Goal: Task Accomplishment & Management: Use online tool/utility

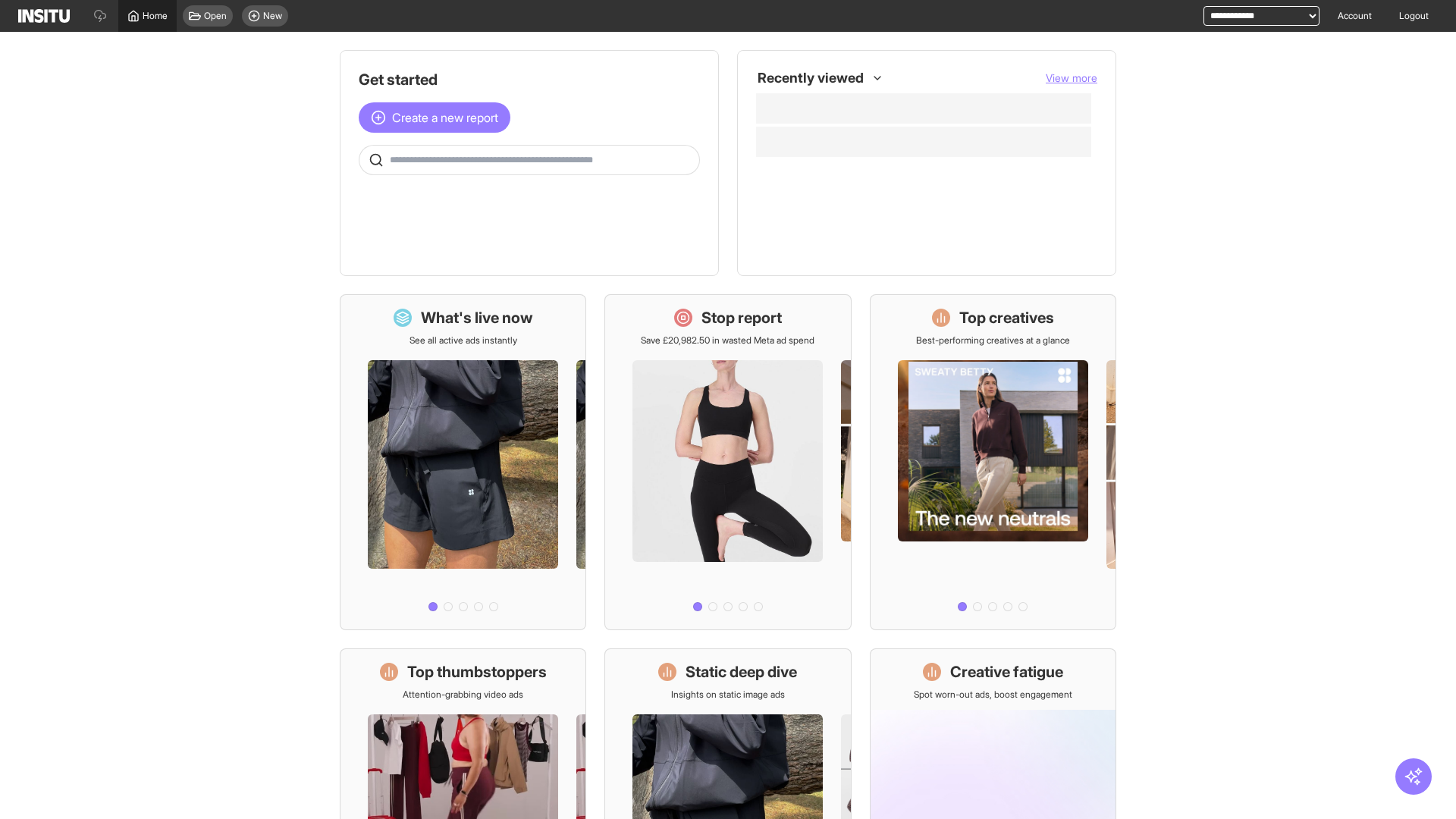
click at [147, 16] on span "Home" at bounding box center [155, 16] width 25 height 12
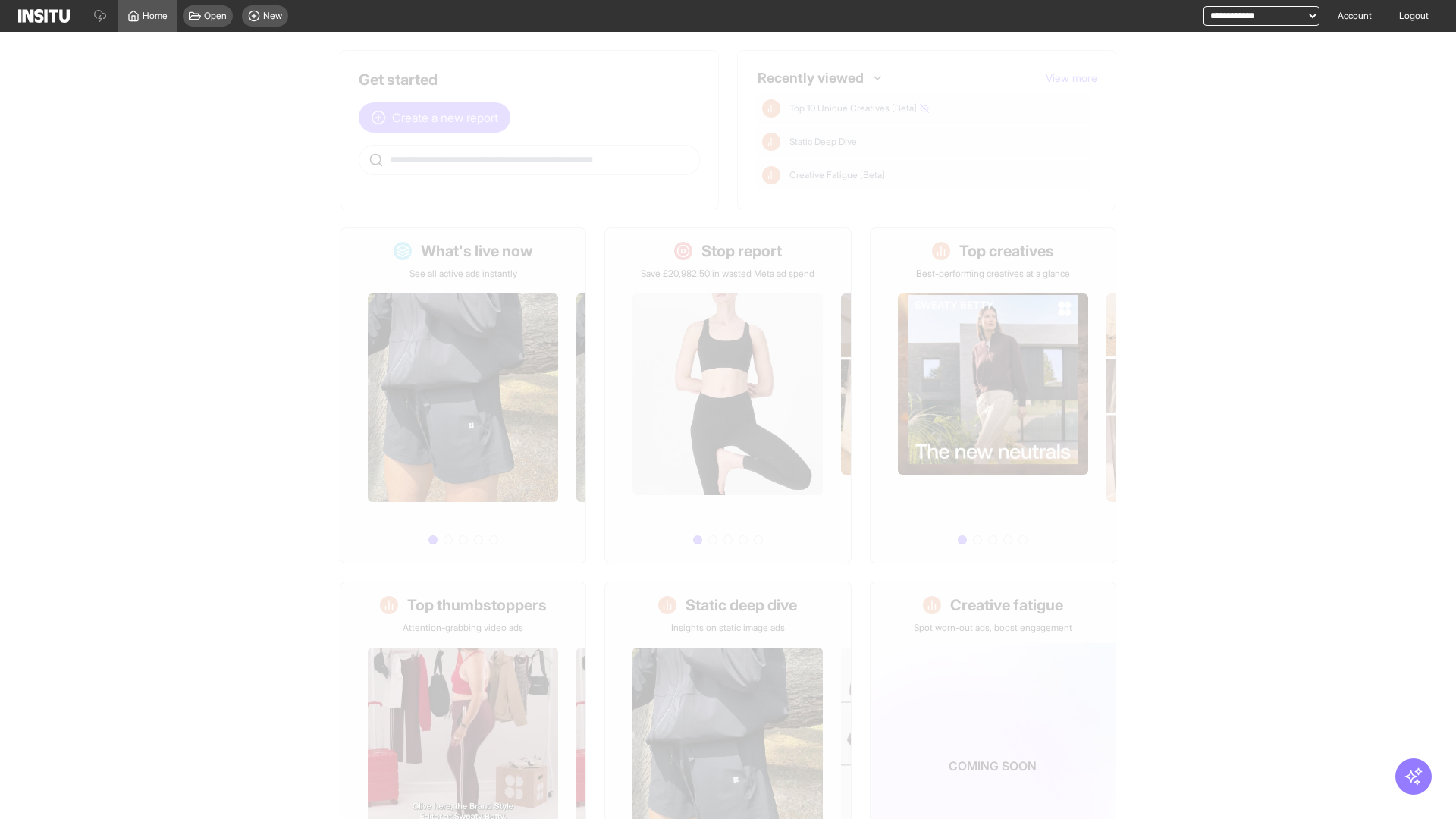
click at [439, 118] on span "Create a new report" at bounding box center [445, 118] width 106 height 18
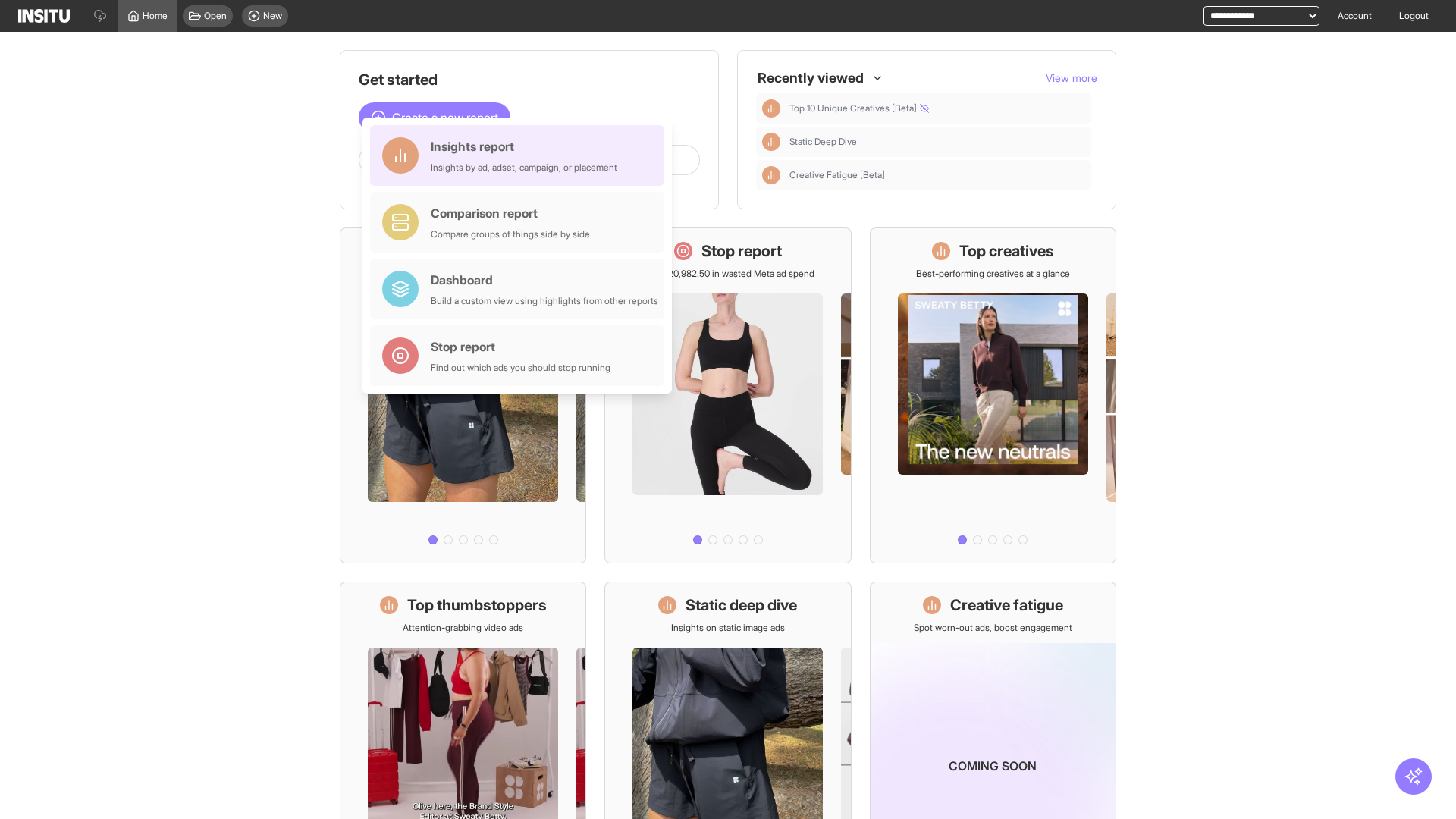
click at [522, 156] on div "Insights report Insights by ad, adset, campaign, or placement" at bounding box center [524, 155] width 187 height 36
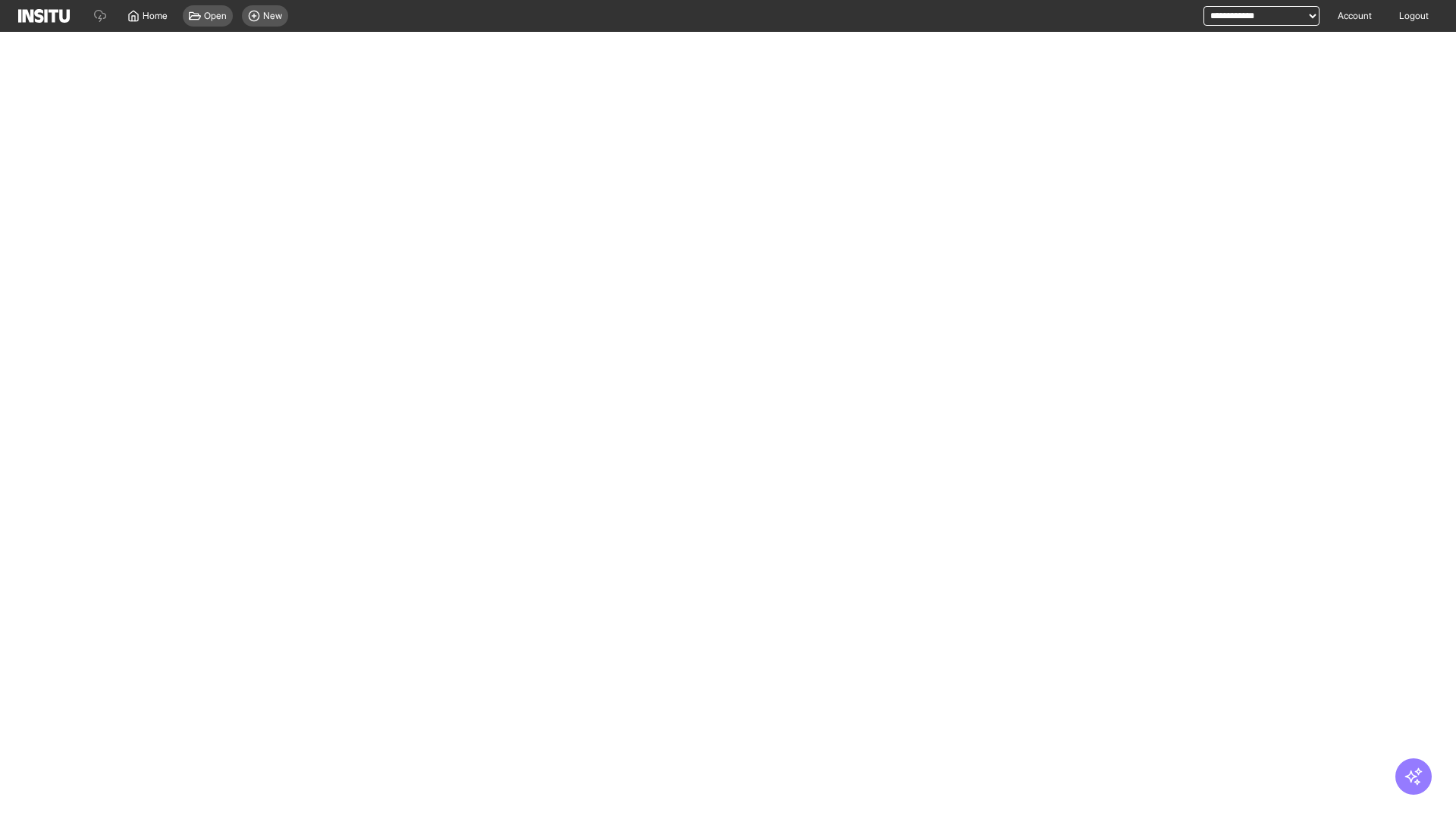
select select "**"
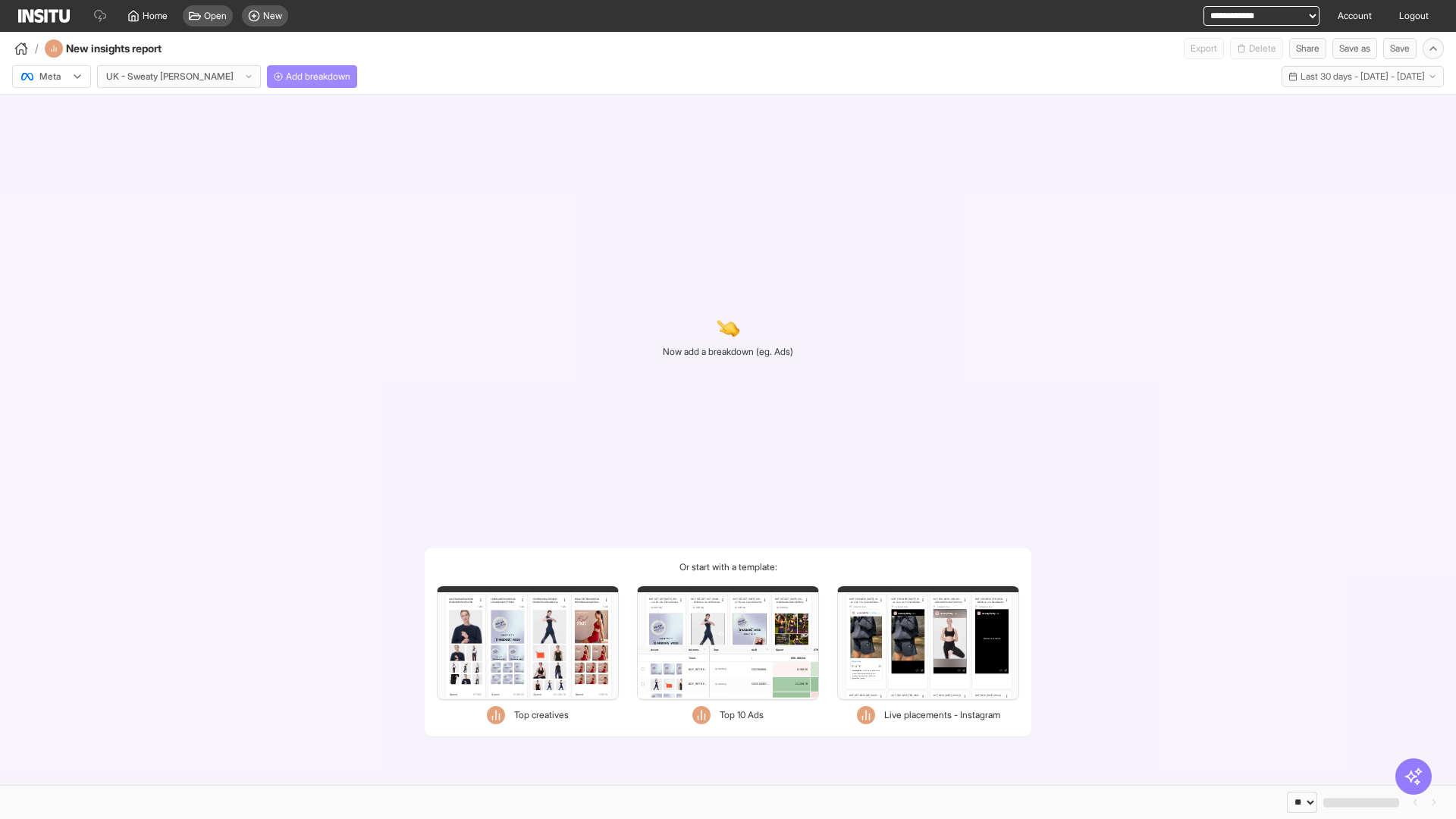
click at [286, 77] on span "Add breakdown" at bounding box center [318, 77] width 64 height 12
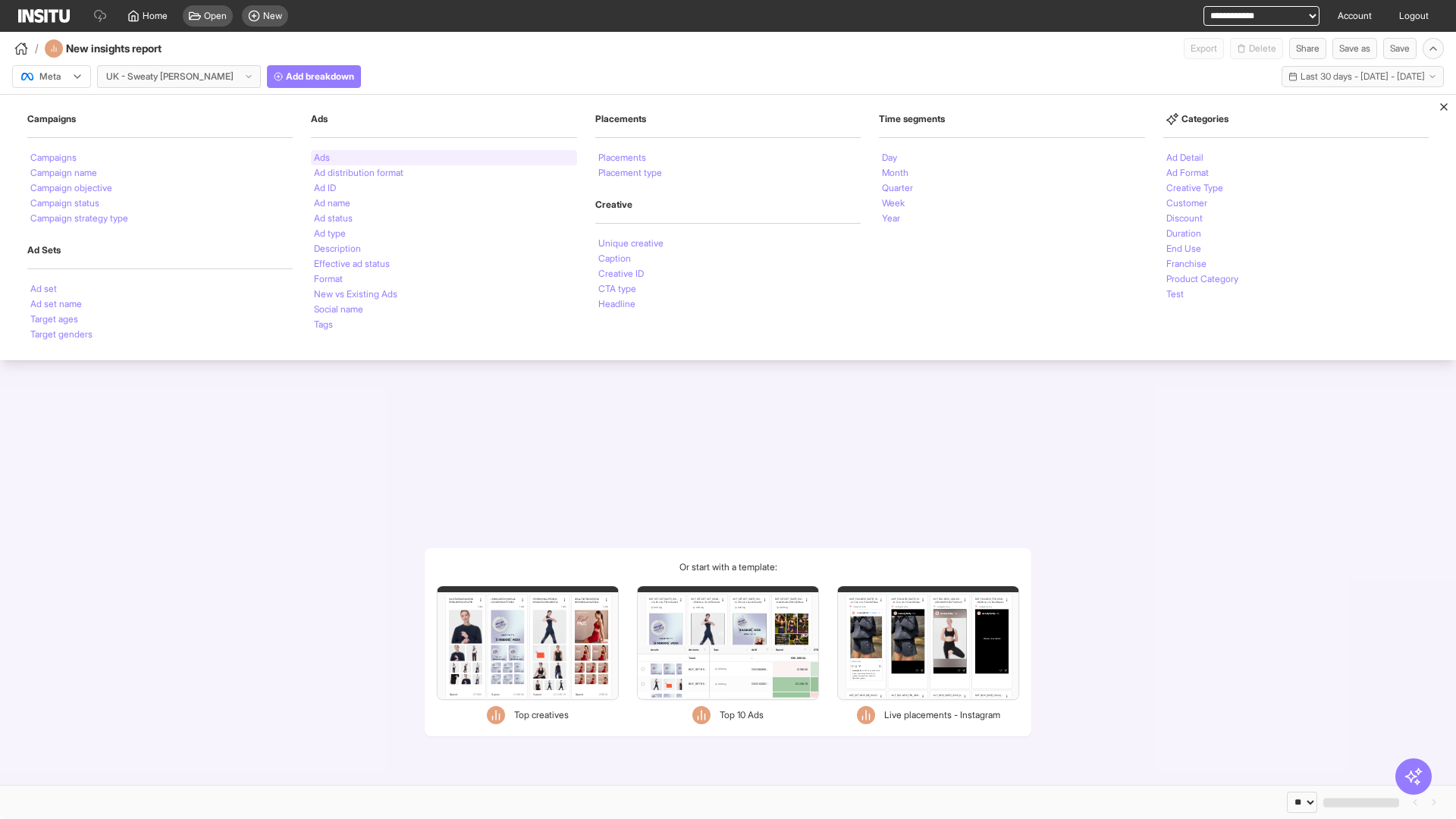
click at [321, 158] on li "Ads" at bounding box center [322, 158] width 16 height 9
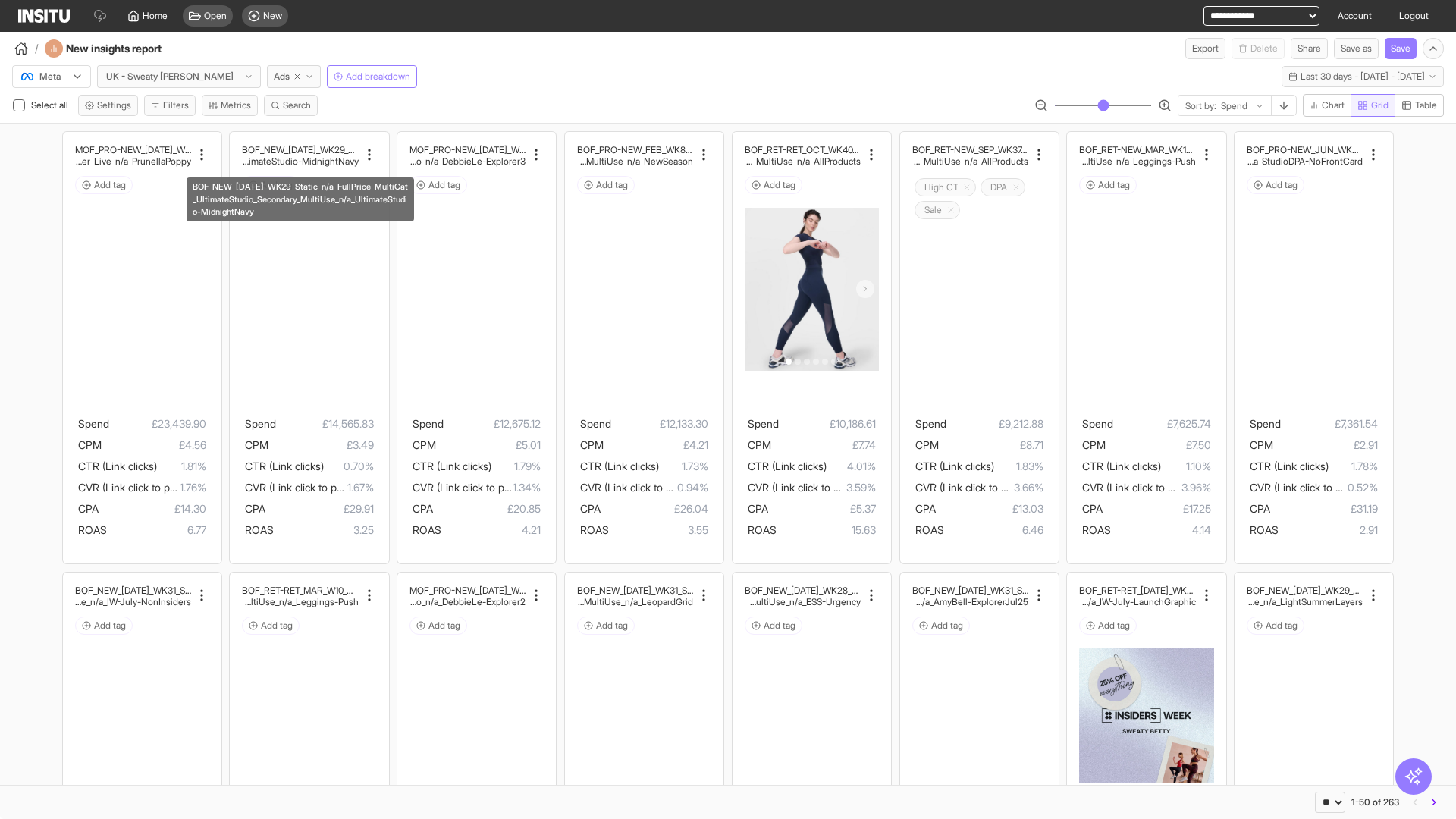
click at [1371, 105] on span "Grid" at bounding box center [1380, 106] width 18 height 12
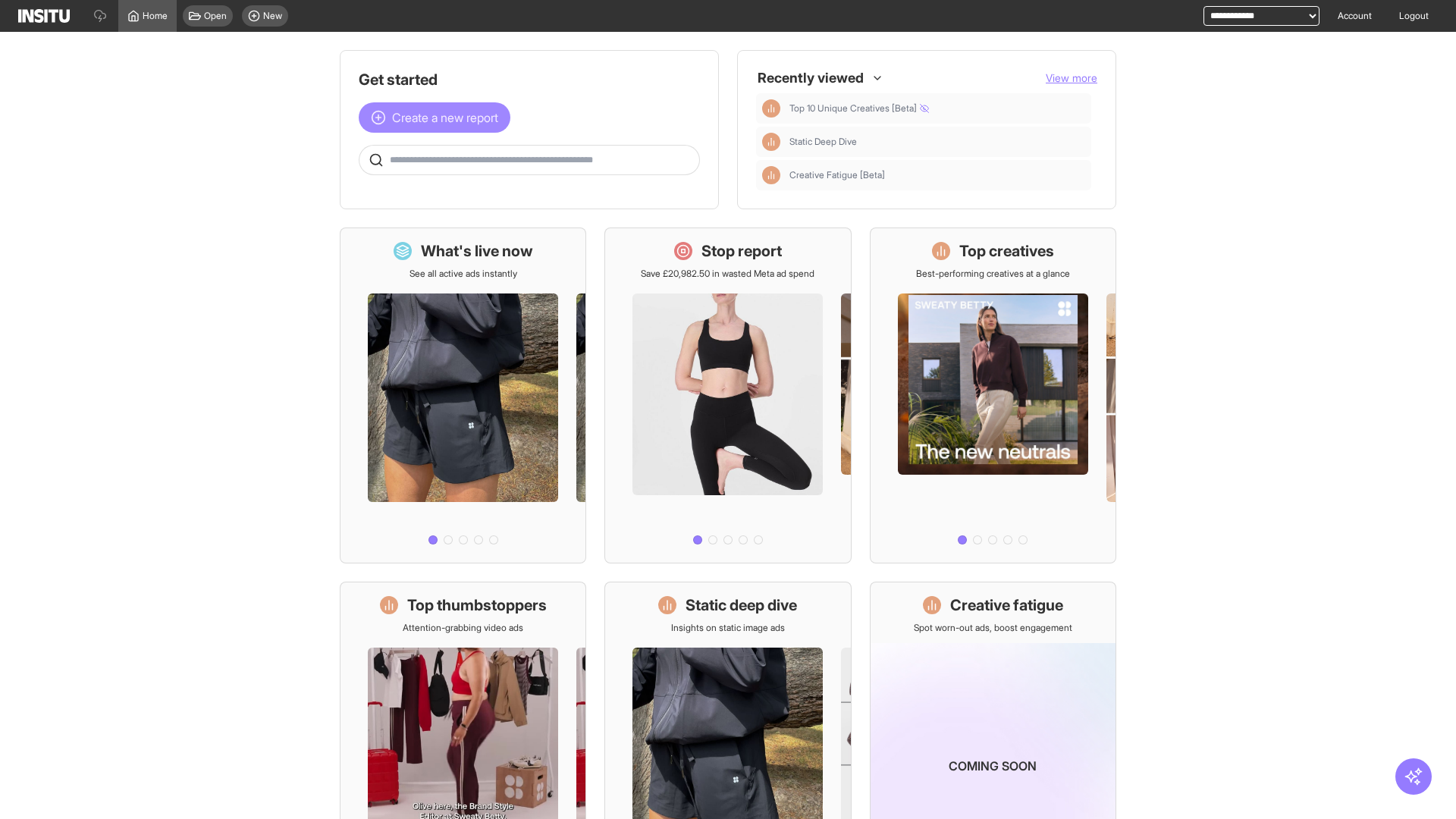
click at [439, 118] on span "Create a new report" at bounding box center [445, 118] width 106 height 18
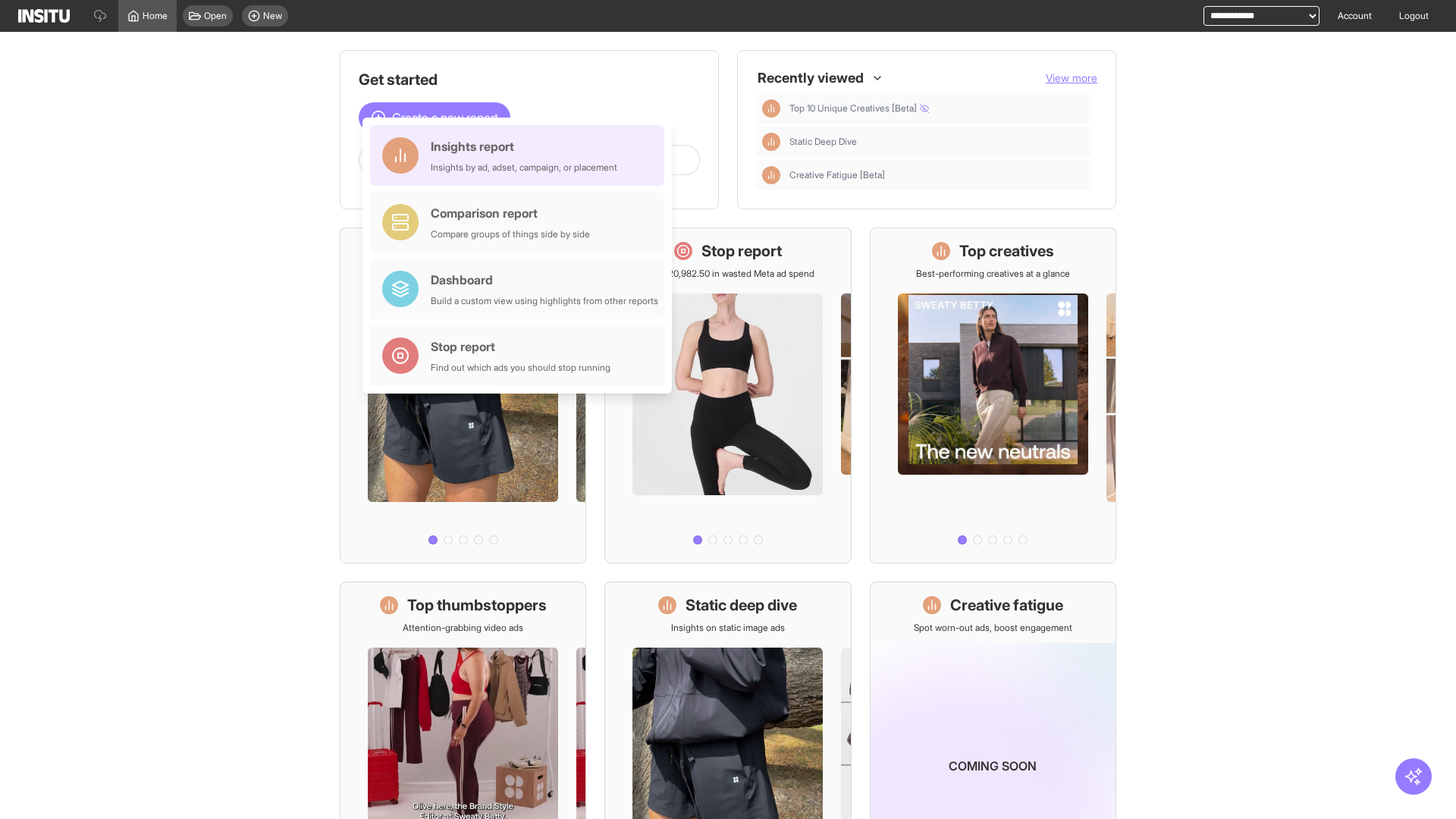
click at [522, 156] on div "Insights report Insights by ad, adset, campaign, or placement" at bounding box center [524, 155] width 187 height 36
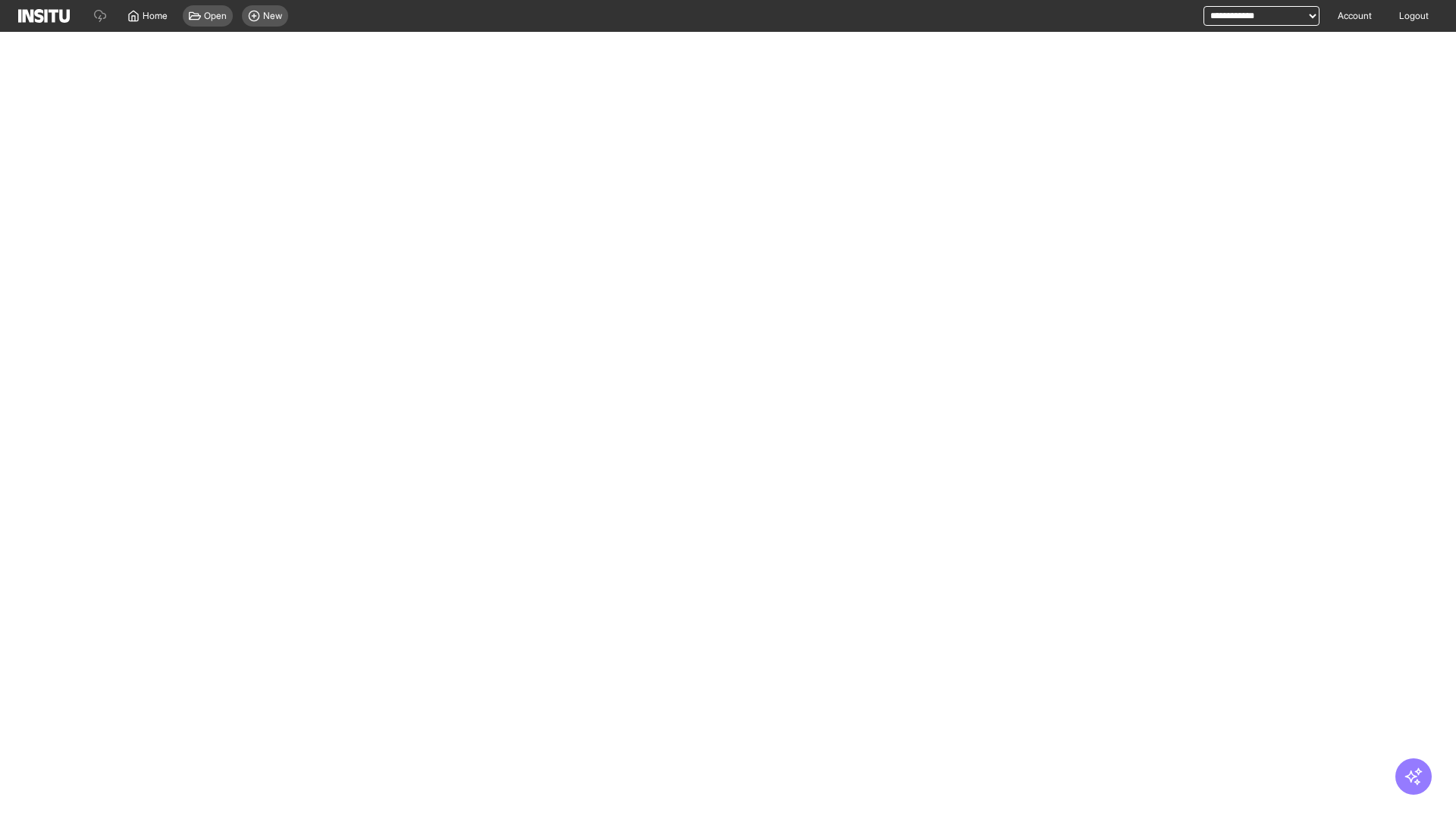
select select "**"
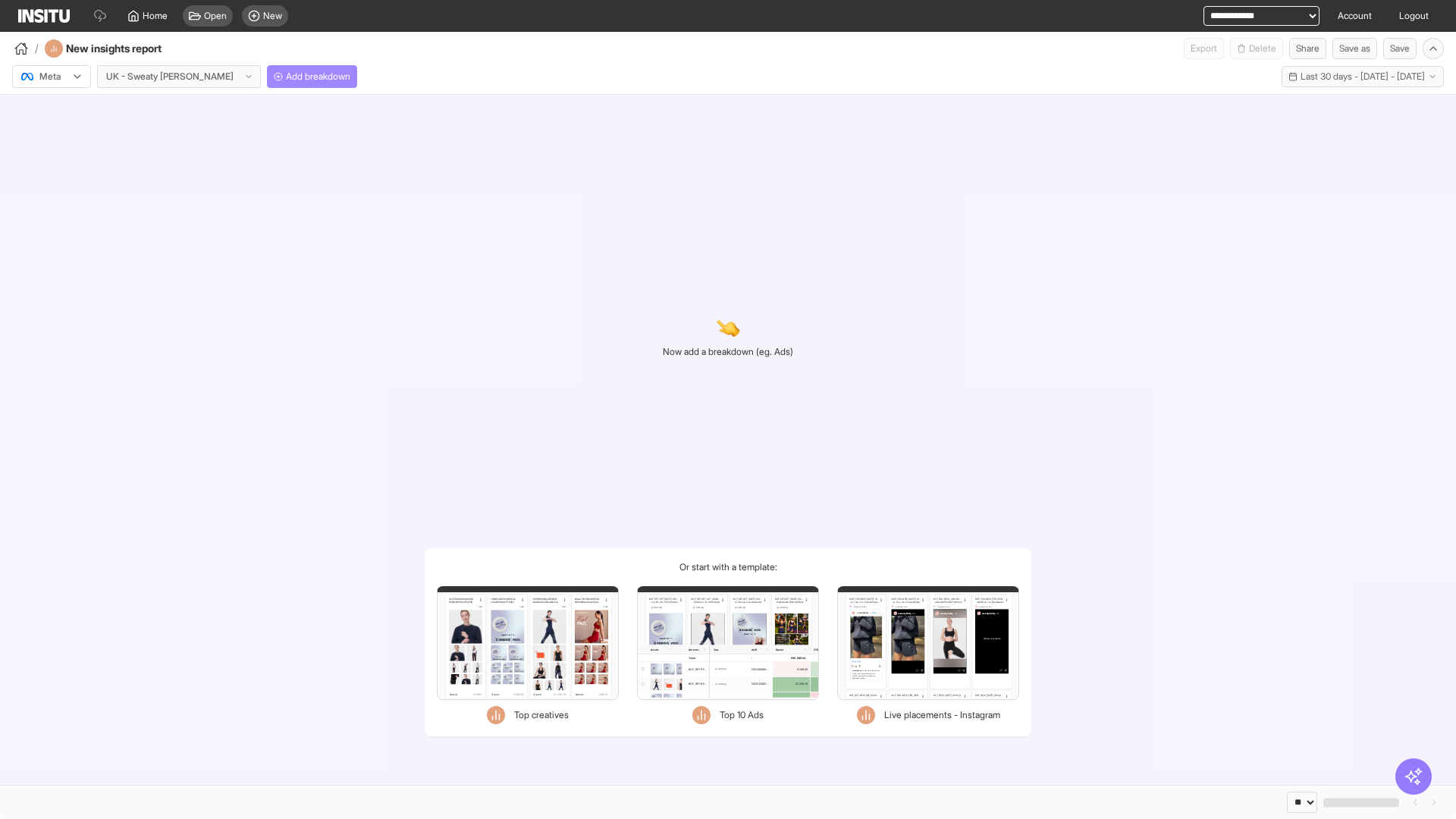
click at [286, 77] on span "Add breakdown" at bounding box center [318, 77] width 64 height 12
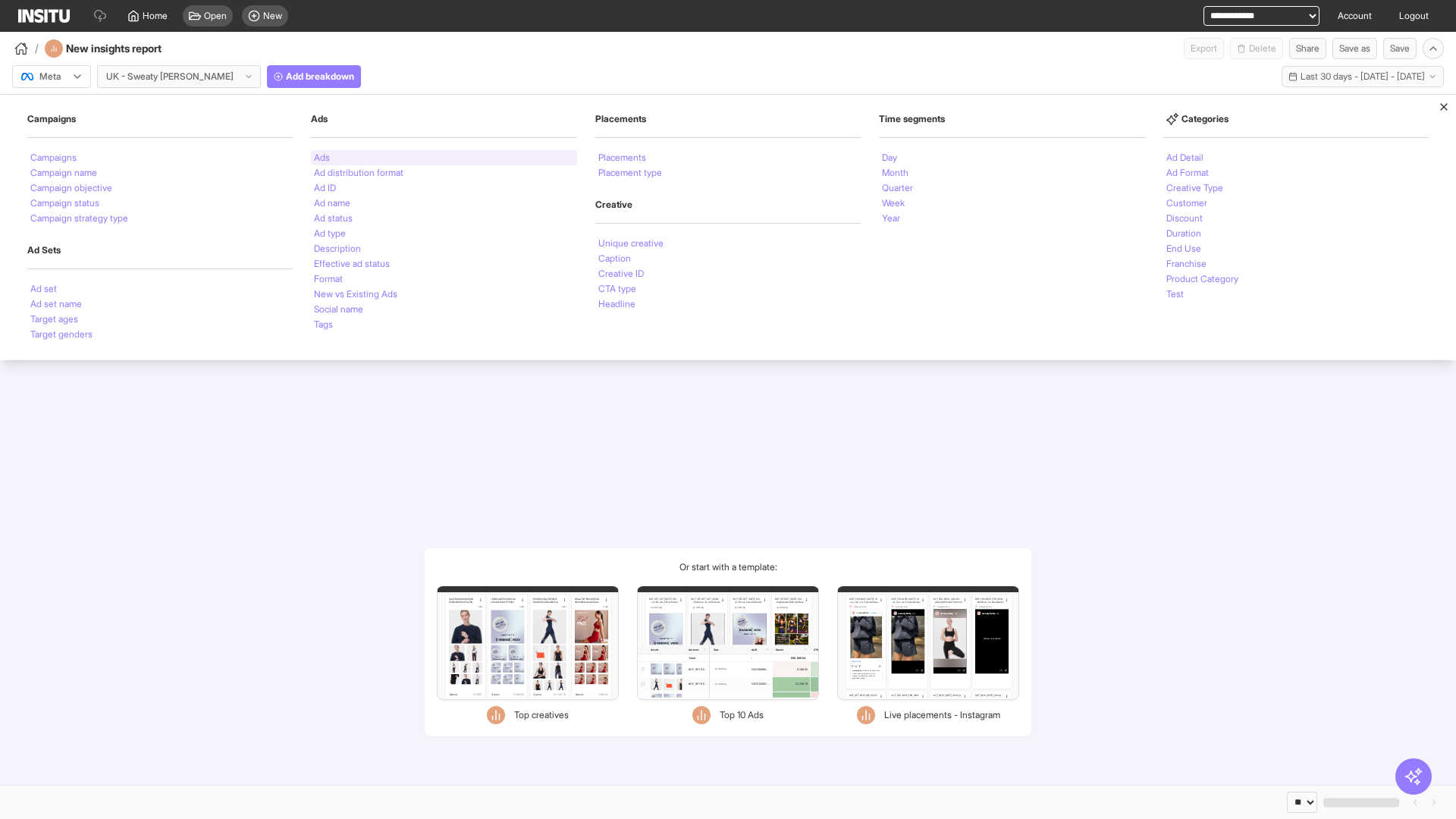
click at [321, 158] on li "Ads" at bounding box center [322, 158] width 16 height 9
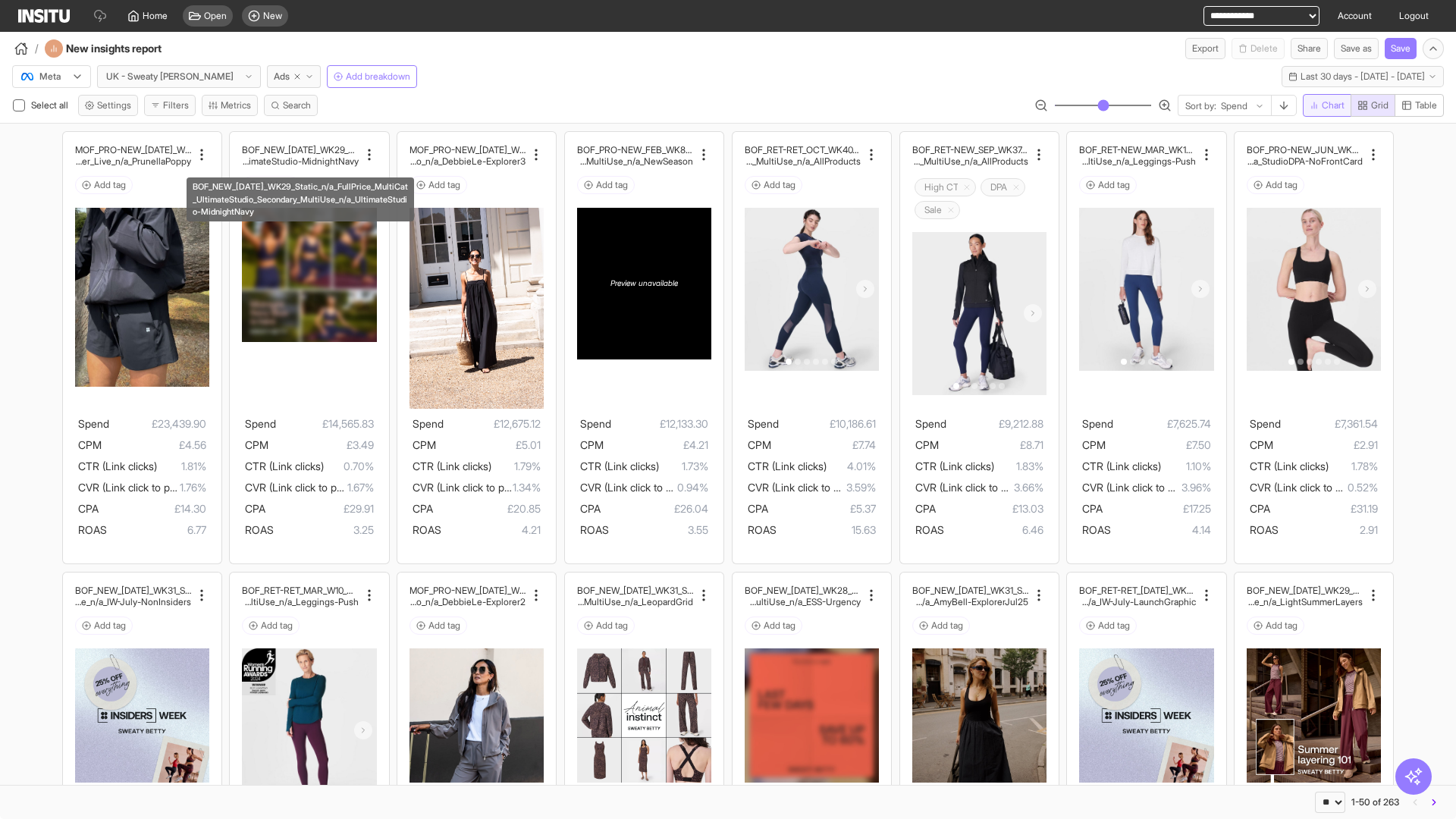
click at [1324, 105] on span "Chart" at bounding box center [1334, 106] width 23 height 12
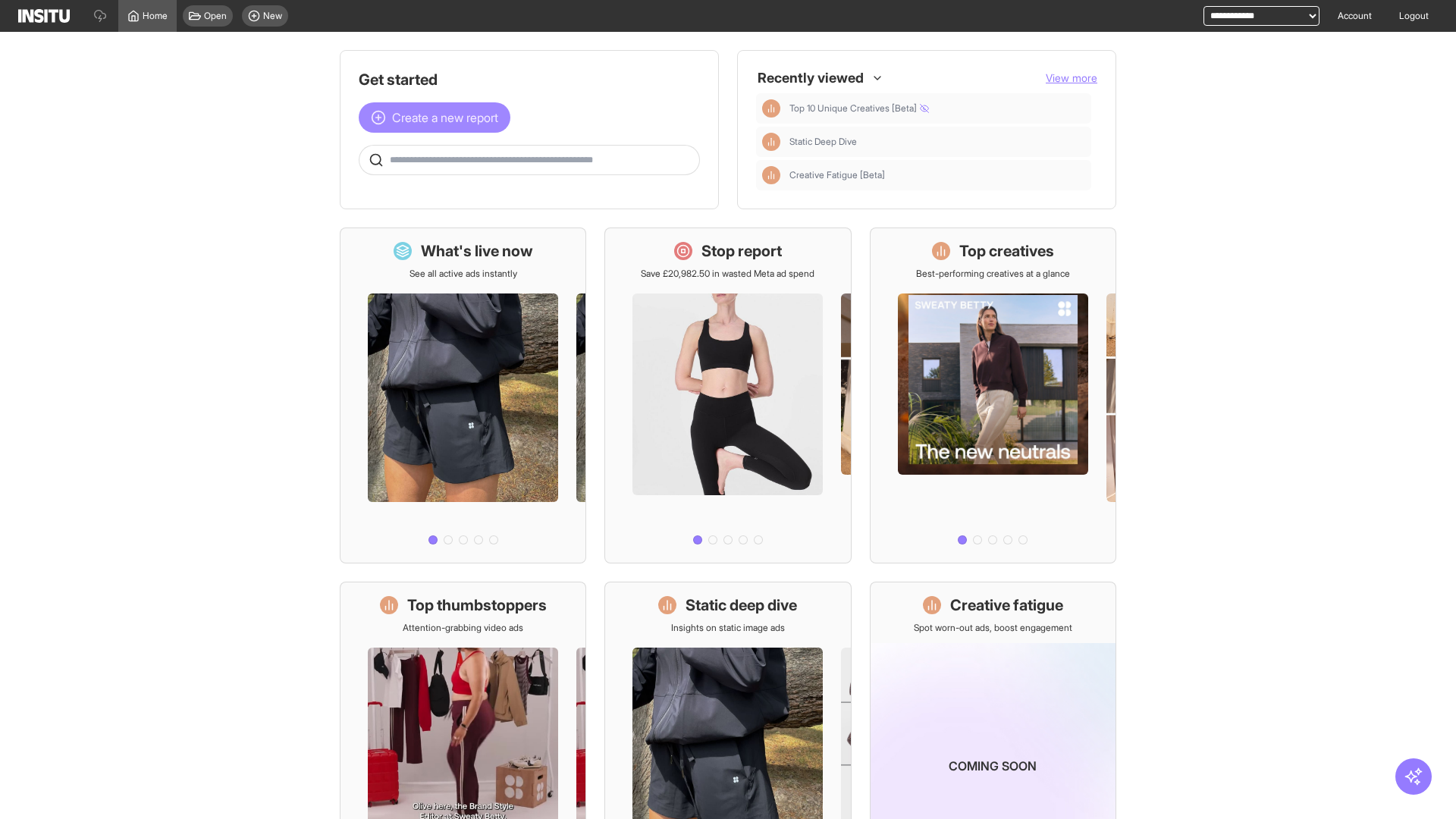
click at [439, 118] on span "Create a new report" at bounding box center [445, 118] width 106 height 18
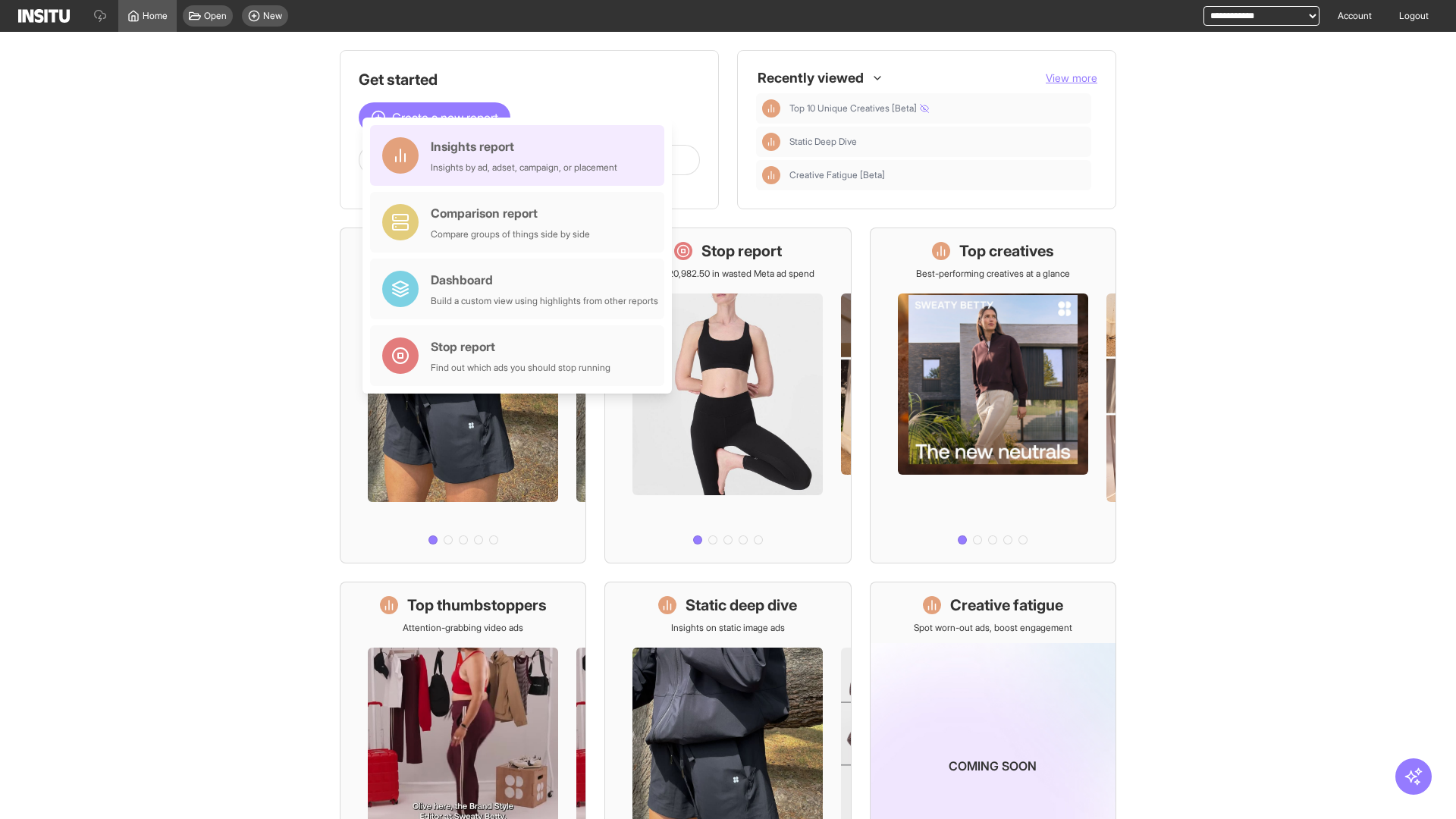
click at [522, 156] on div "Insights report Insights by ad, adset, campaign, or placement" at bounding box center [524, 155] width 187 height 36
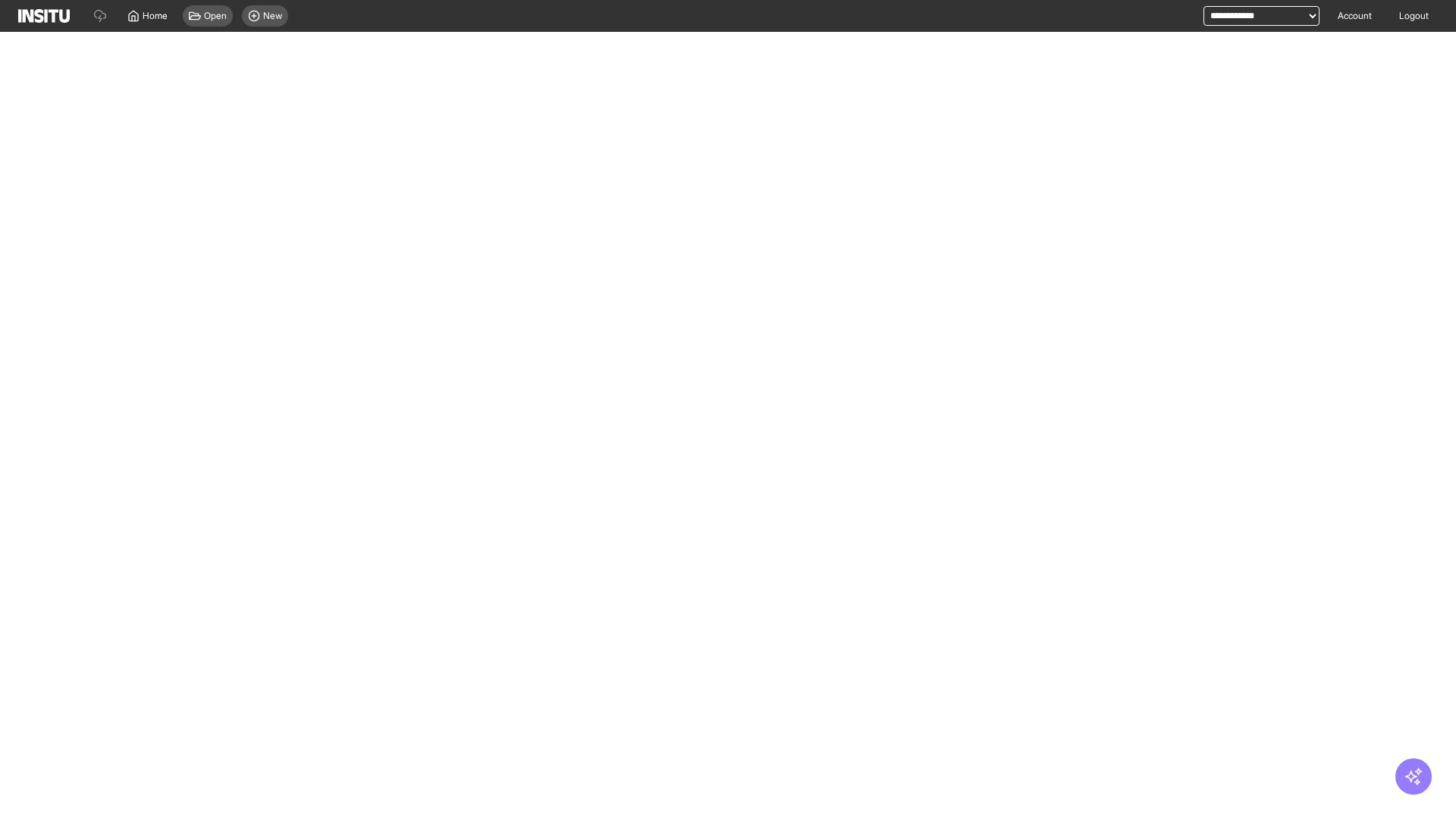
select select "**"
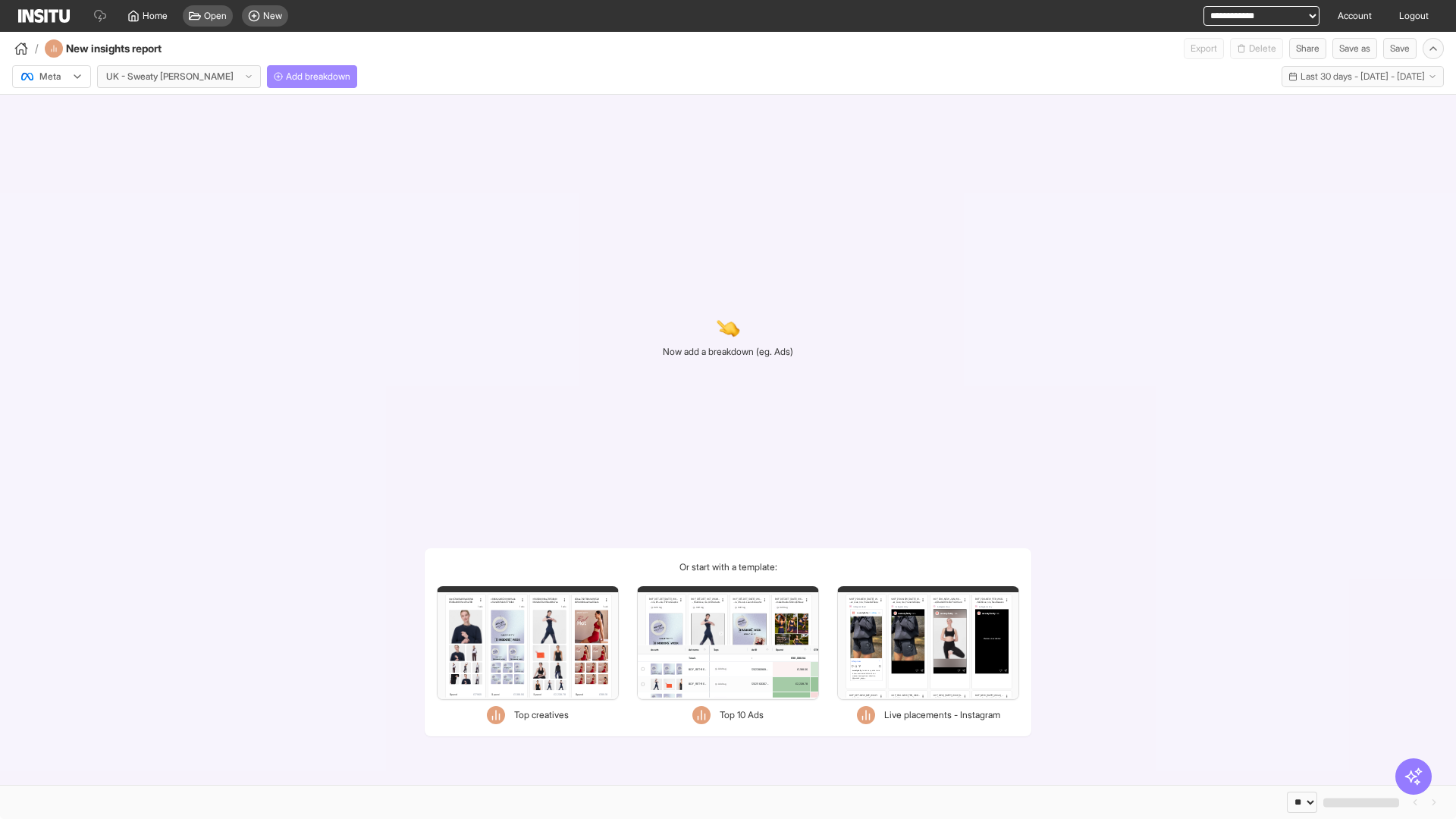
click at [286, 77] on span "Add breakdown" at bounding box center [318, 77] width 64 height 12
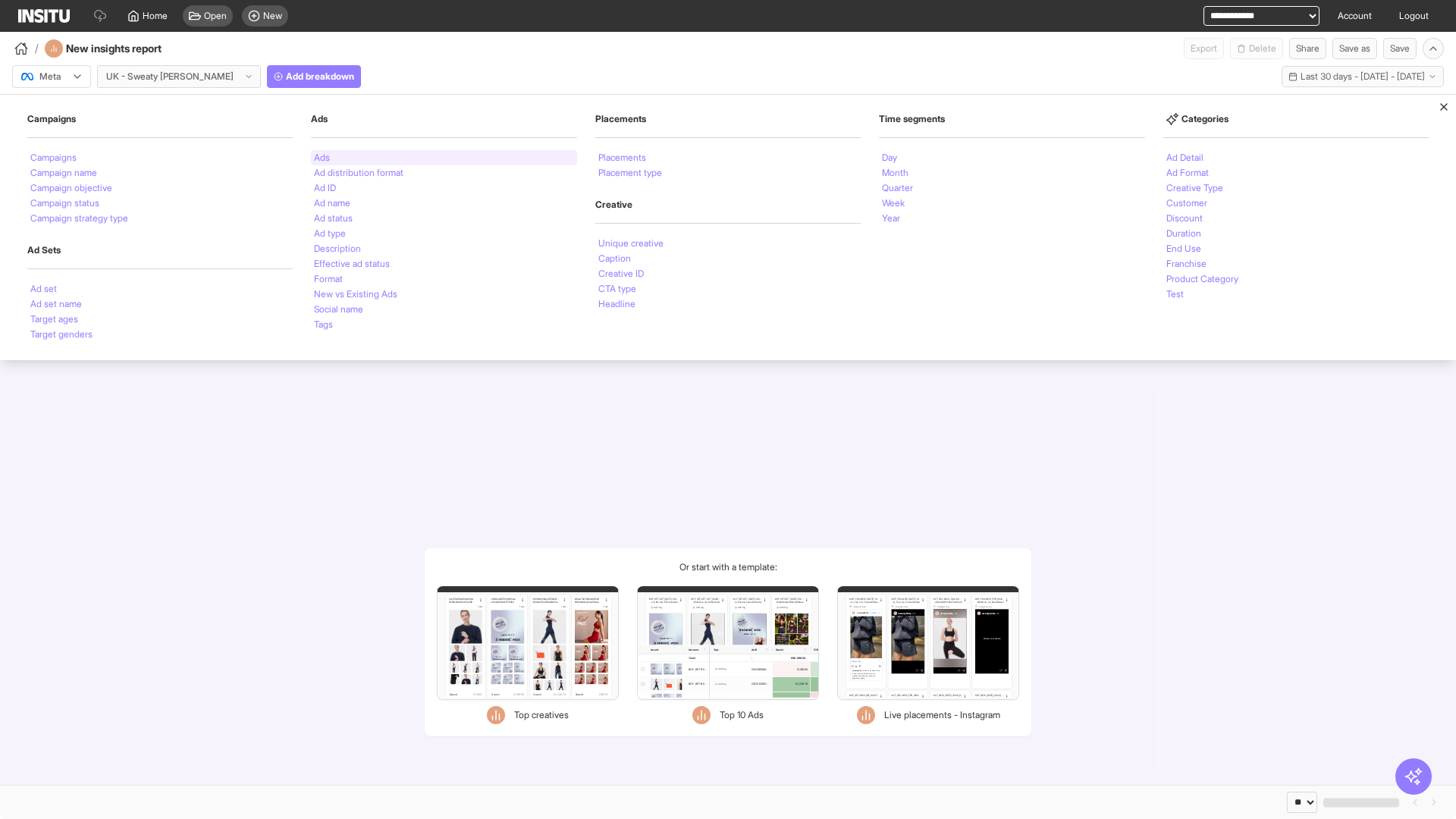
click at [321, 158] on li "Ads" at bounding box center [322, 158] width 16 height 9
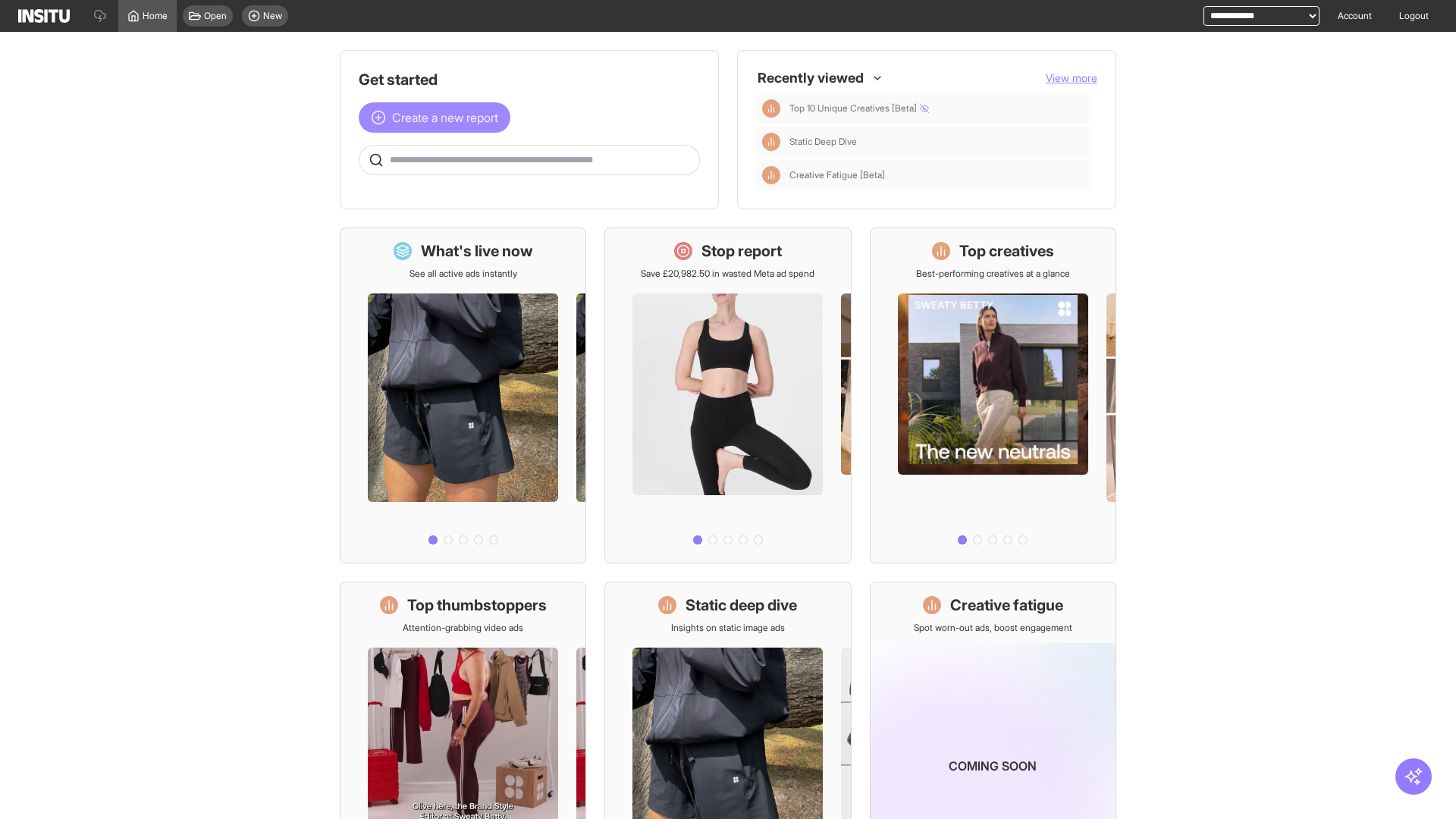
click at [439, 118] on span "Create a new report" at bounding box center [445, 118] width 106 height 18
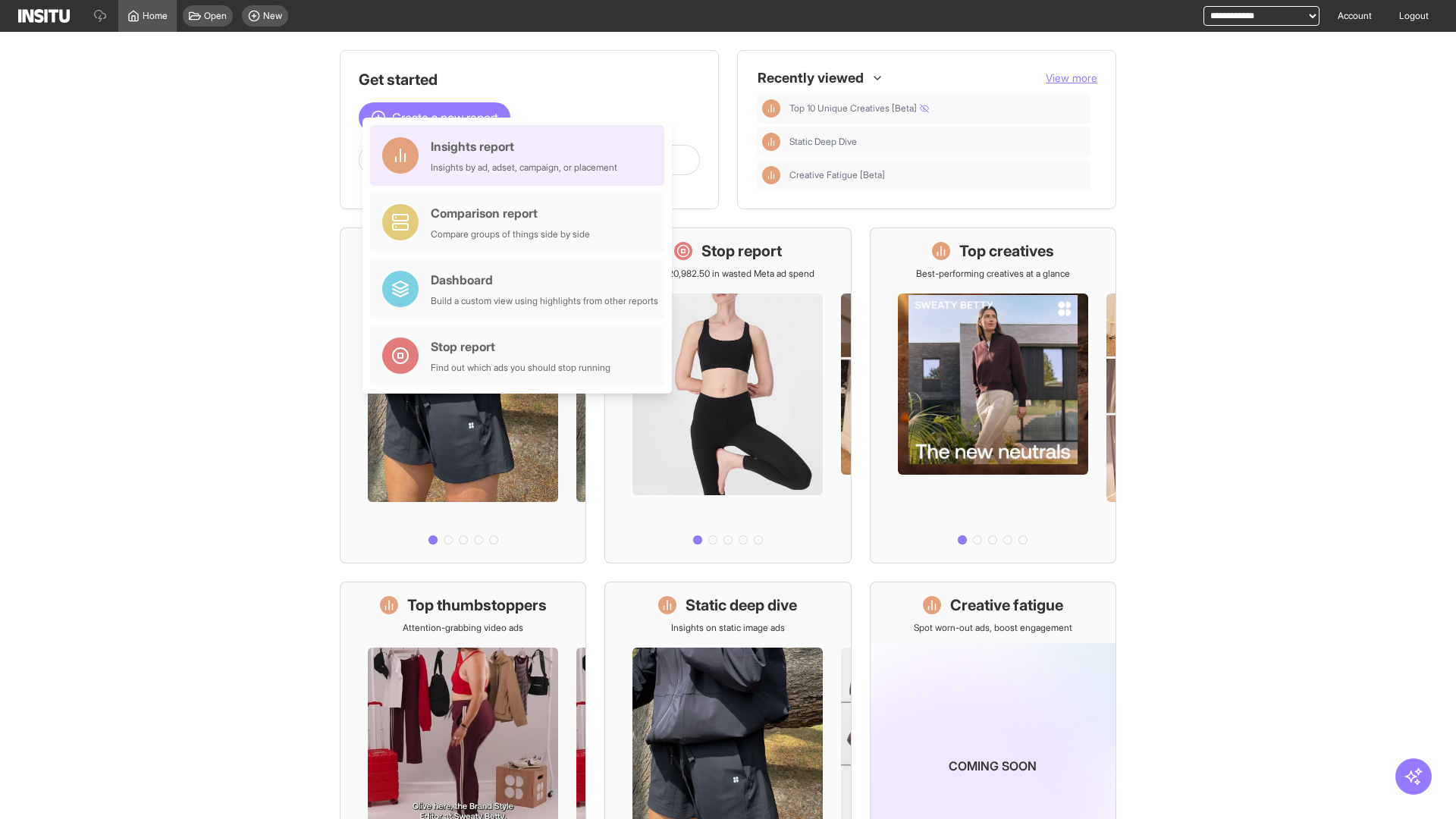
click at [522, 156] on div "Insights report Insights by ad, adset, campaign, or placement" at bounding box center [524, 155] width 187 height 36
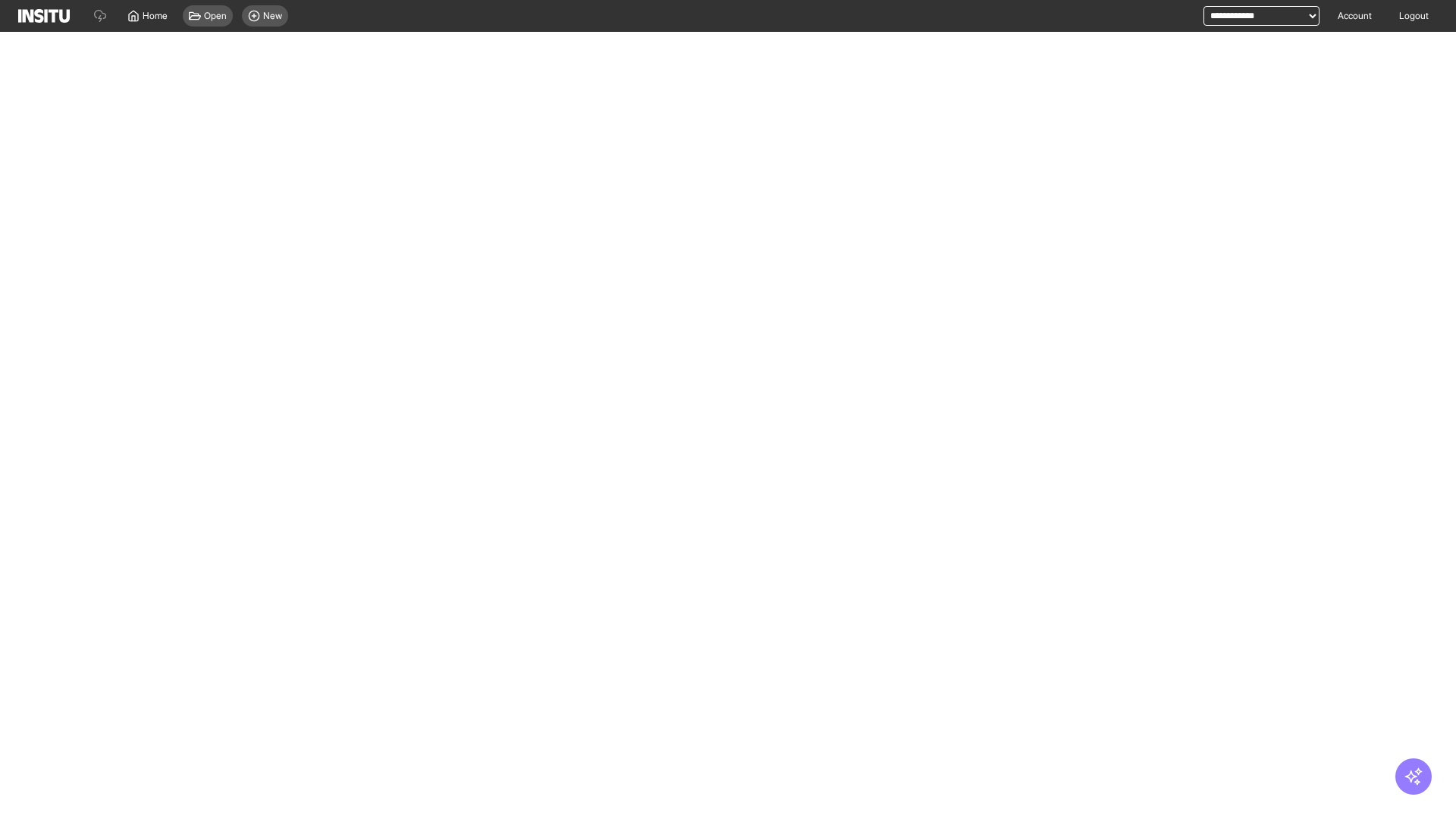
select select "**"
